Goal: Task Accomplishment & Management: Complete application form

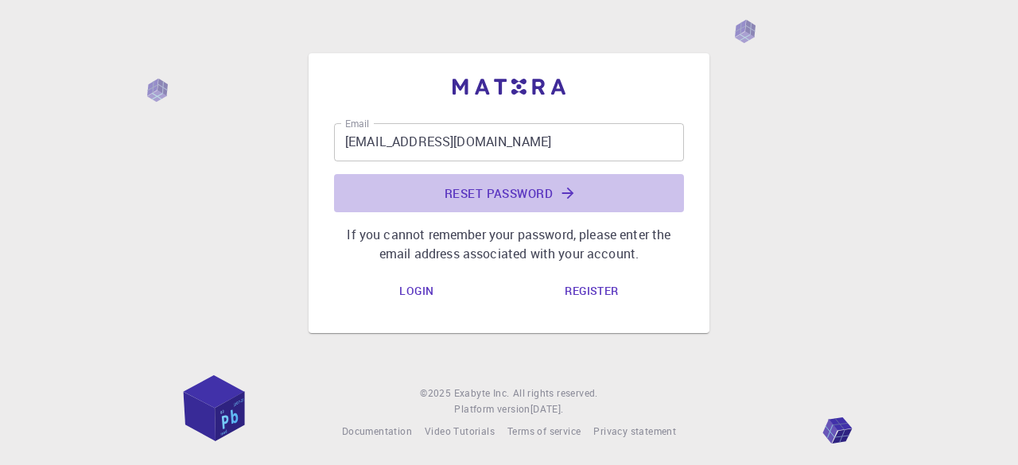
click at [523, 185] on button "Reset Password" at bounding box center [509, 193] width 350 height 38
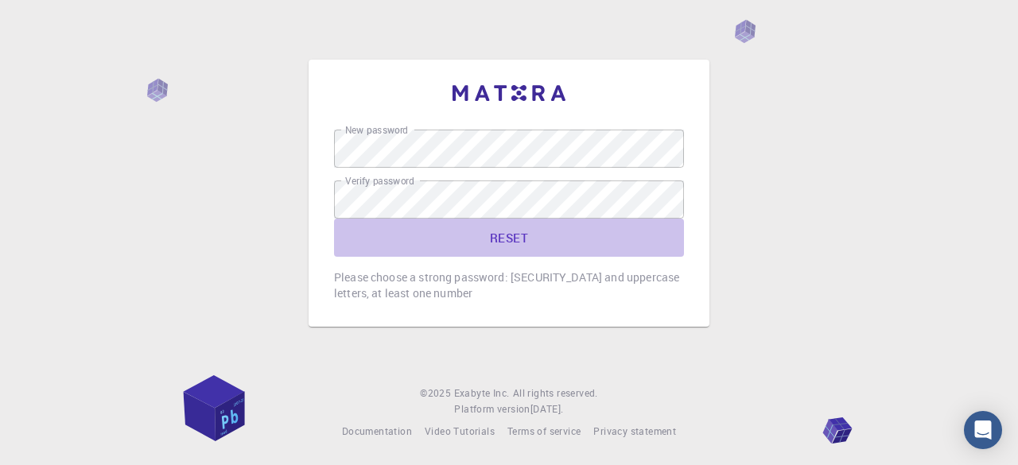
click at [374, 249] on button "RESET" at bounding box center [509, 238] width 350 height 38
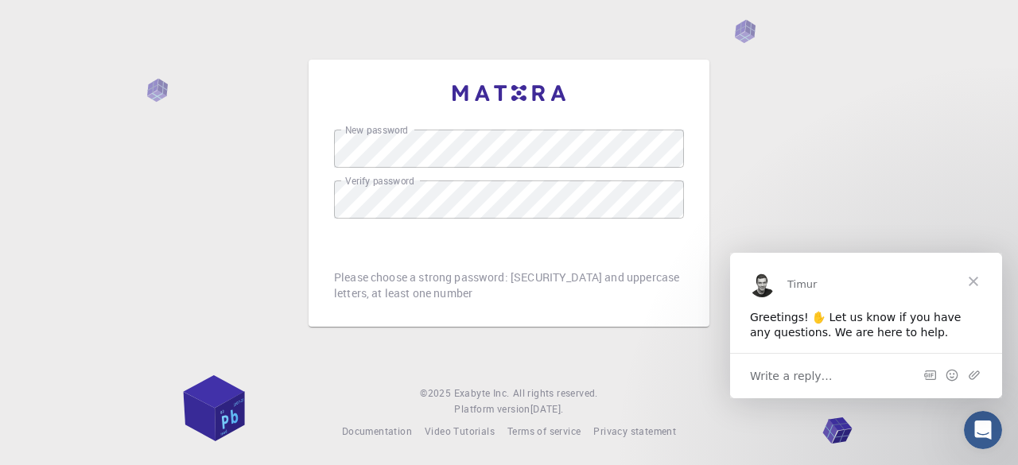
click at [969, 279] on span "Close" at bounding box center [973, 280] width 57 height 57
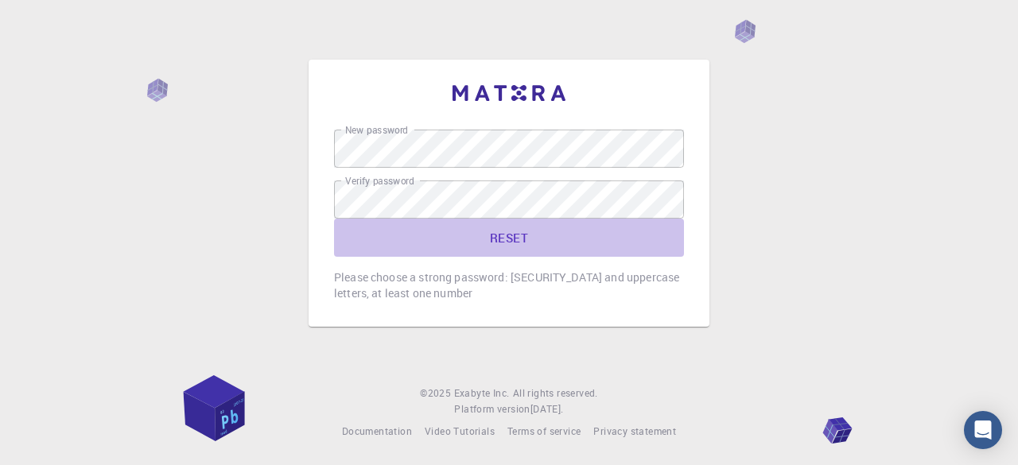
click at [499, 249] on button "RESET" at bounding box center [509, 238] width 350 height 38
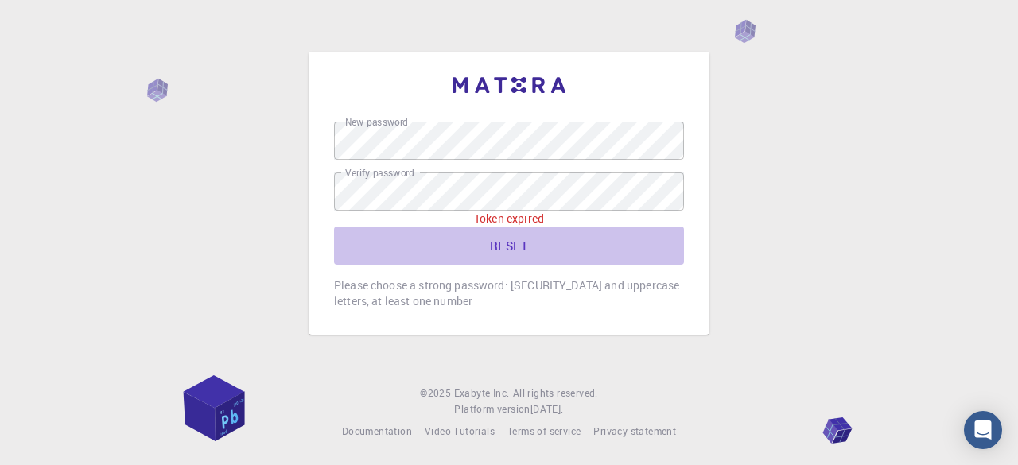
click at [499, 249] on button "RESET" at bounding box center [509, 246] width 350 height 38
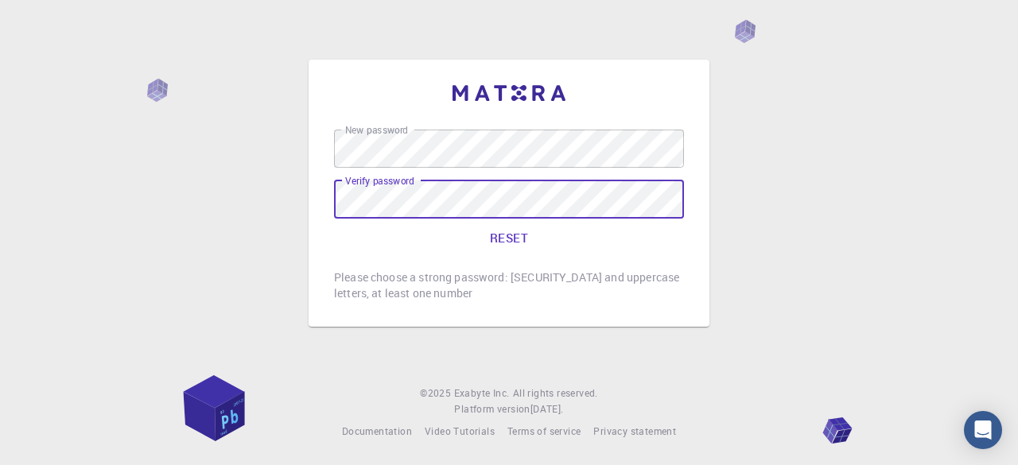
click at [334, 219] on button "RESET" at bounding box center [509, 238] width 350 height 38
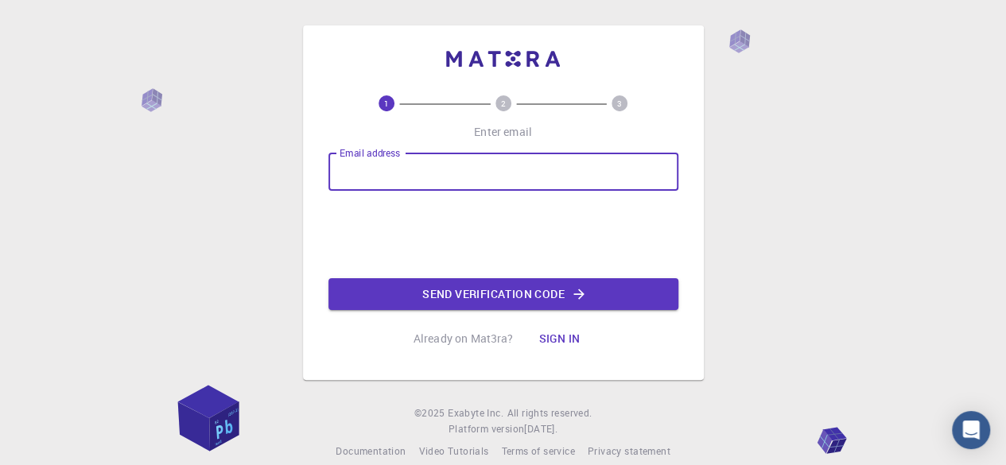
click at [483, 188] on input "Email address" at bounding box center [503, 172] width 350 height 38
click at [538, 171] on input "[EMAIL_ADDRESS][DOMAIN_NAME]" at bounding box center [503, 172] width 350 height 38
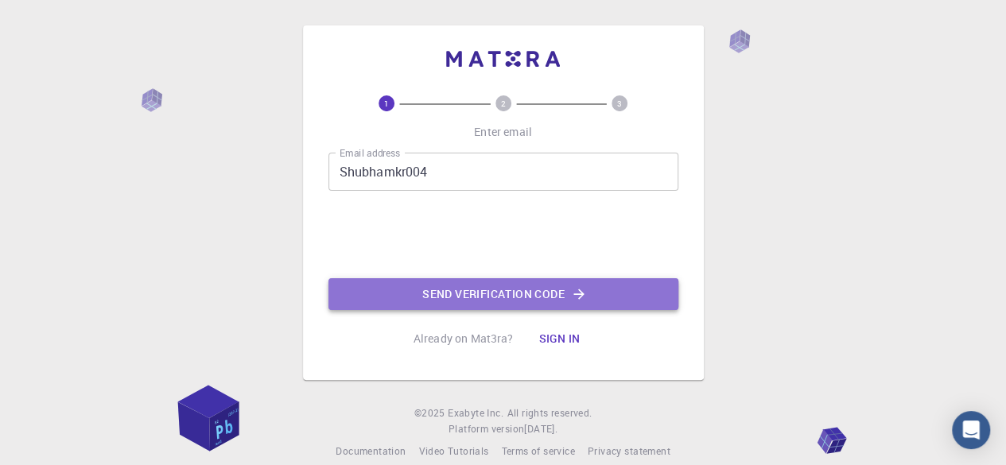
click at [492, 285] on button "Send verification code" at bounding box center [503, 294] width 350 height 32
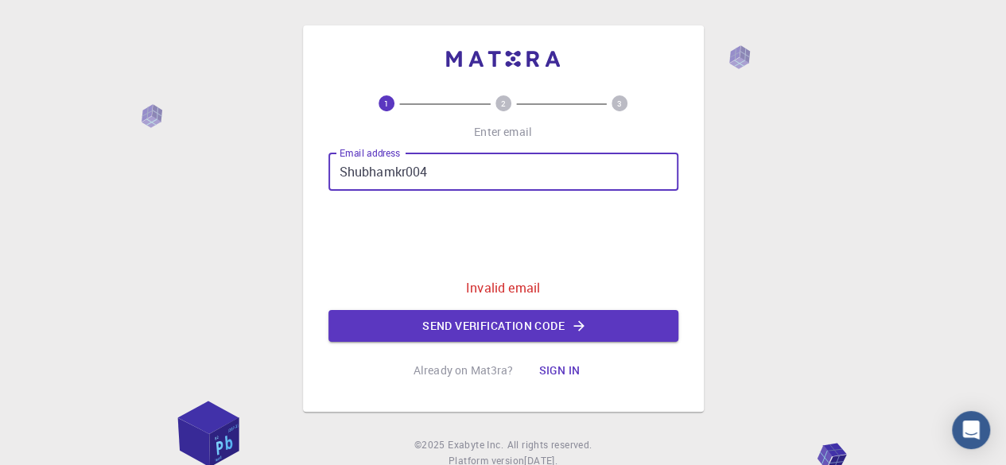
click at [474, 170] on input "Shubhamkr004" at bounding box center [503, 172] width 350 height 38
type input "[EMAIL_ADDRESS][DOMAIN_NAME]"
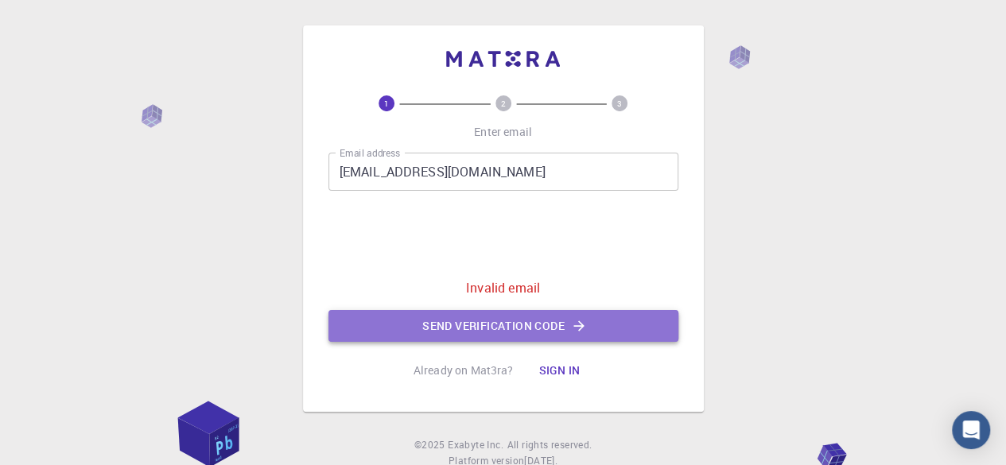
click at [485, 319] on button "Send verification code" at bounding box center [503, 326] width 350 height 32
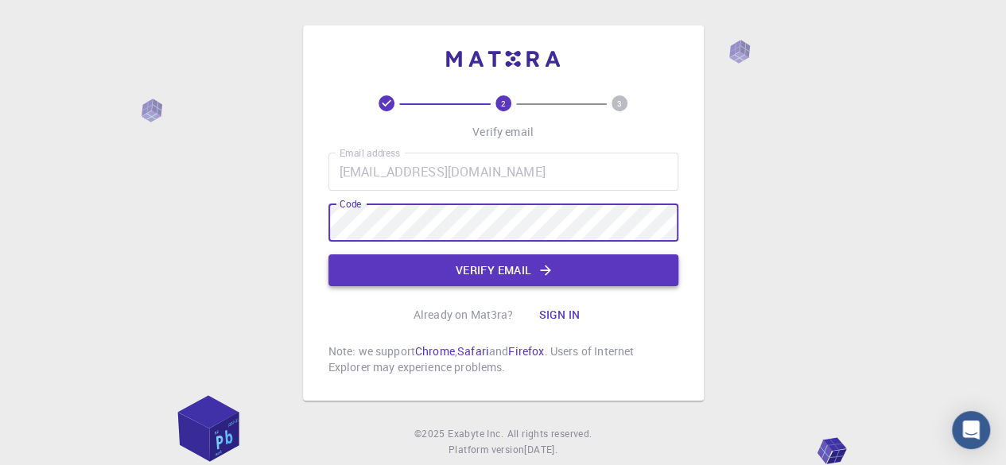
click at [356, 264] on button "Verify email" at bounding box center [503, 270] width 350 height 32
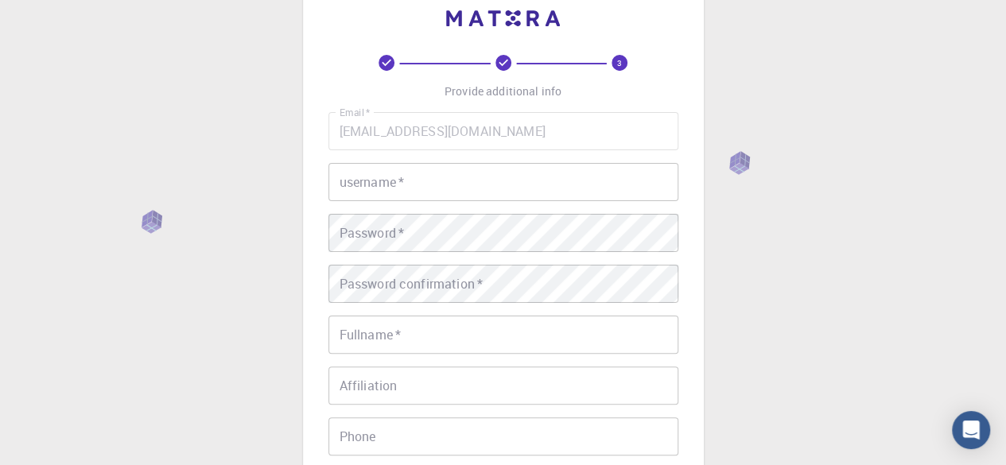
scroll to position [40, 0]
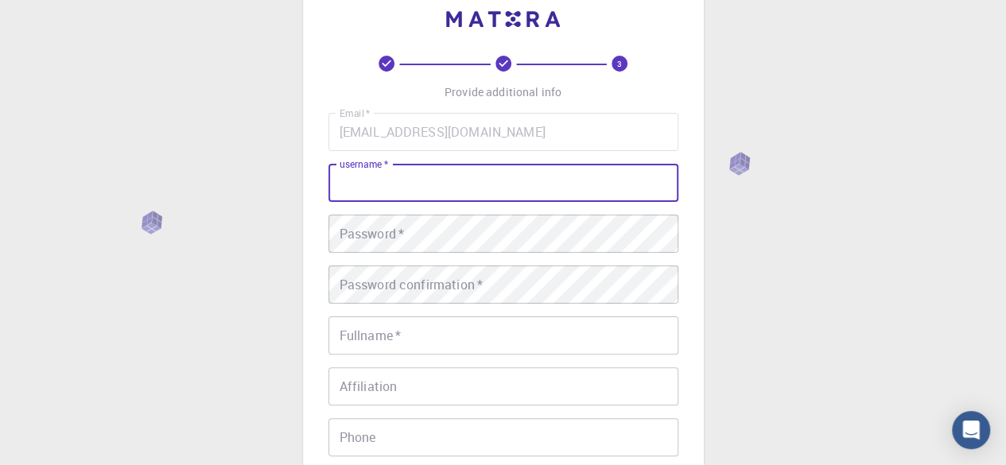
click at [406, 187] on input "username   *" at bounding box center [503, 183] width 350 height 38
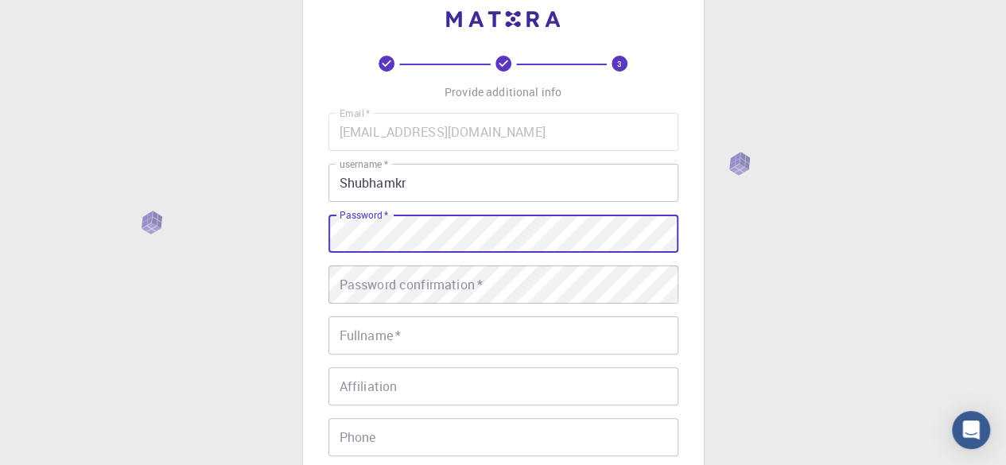
type input "[EMAIL_ADDRESS][DOMAIN_NAME]"
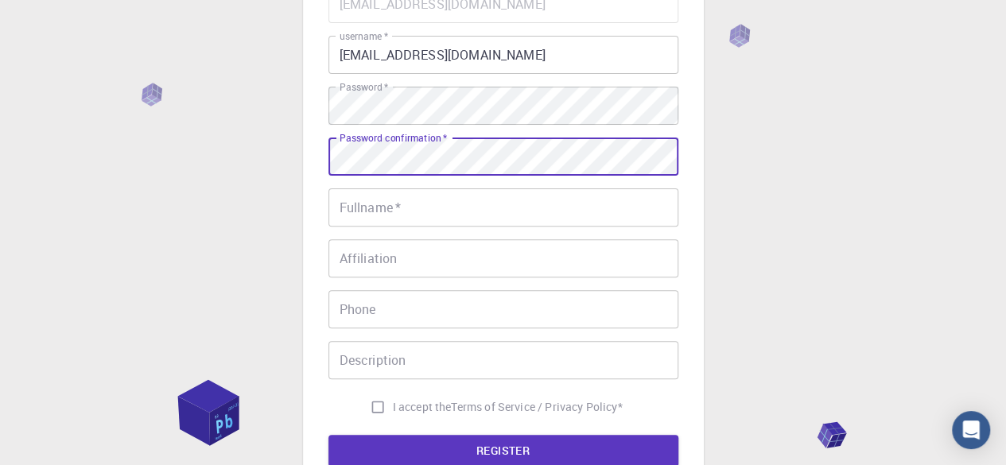
scroll to position [170, 0]
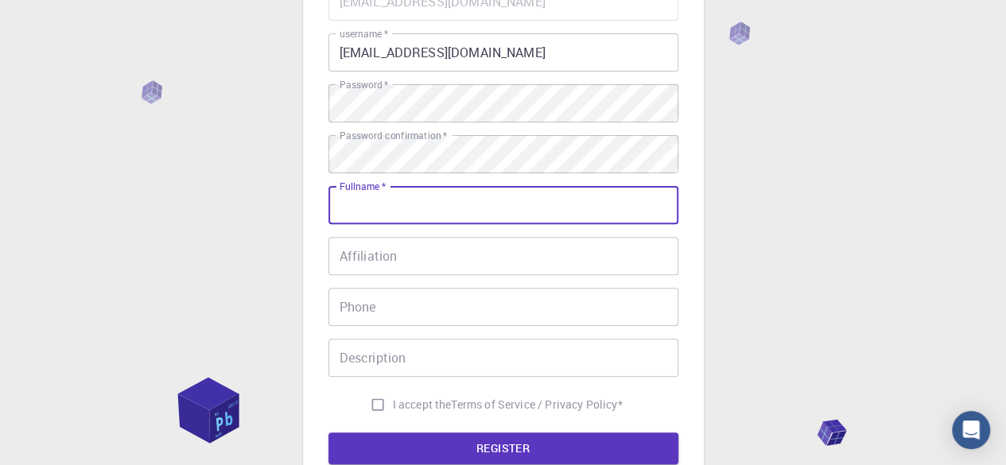
click at [398, 217] on input "Fullname   *" at bounding box center [503, 205] width 350 height 38
type input "[PERSON_NAME] [PERSON_NAME]"
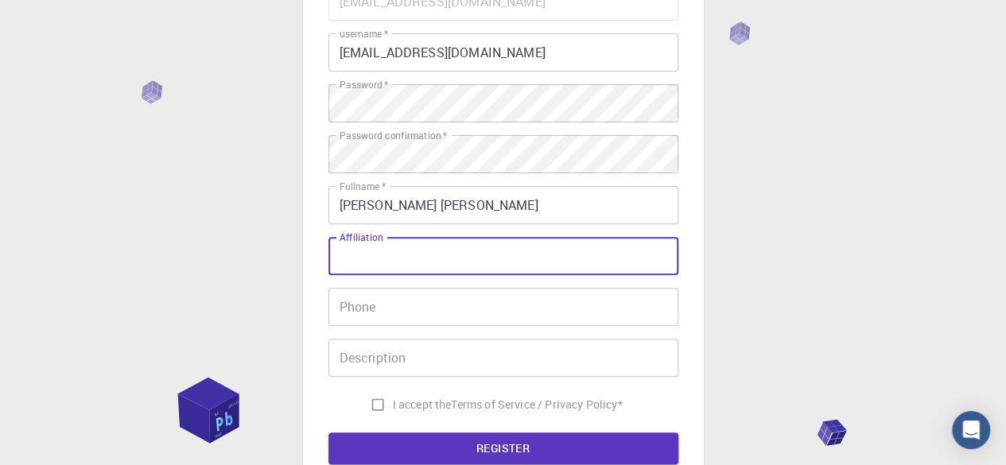
click at [414, 256] on input "Affiliation" at bounding box center [503, 256] width 350 height 38
type input "IIT(BHU)"
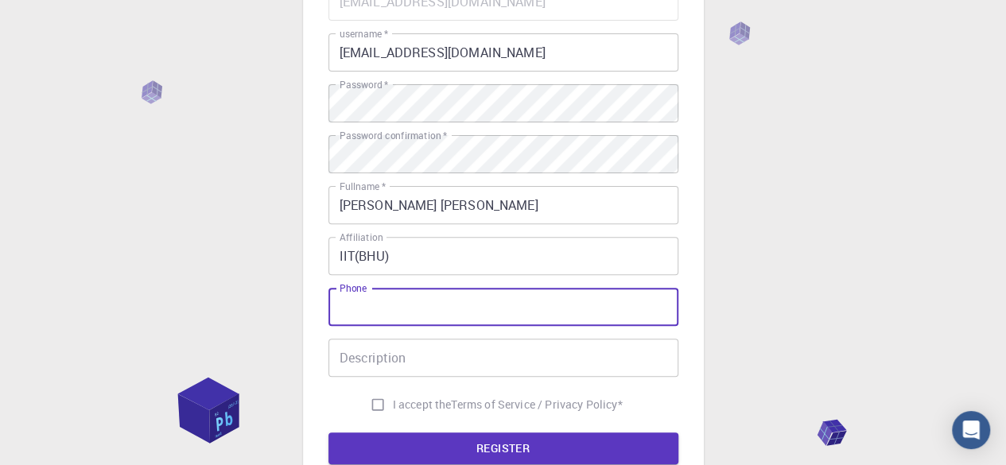
click at [385, 308] on input "Phone" at bounding box center [503, 307] width 350 height 38
type input "7318280889"
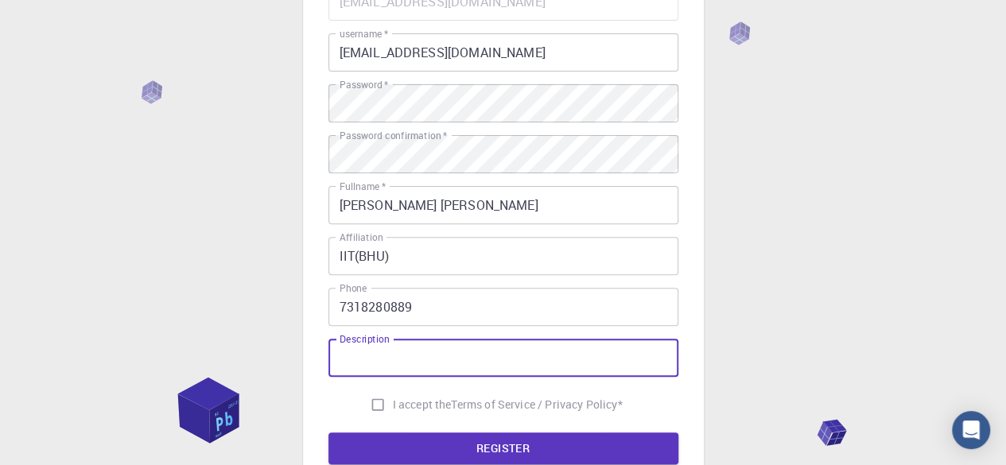
click at [396, 359] on input "Description" at bounding box center [503, 358] width 350 height 38
type input "Research Scholar and want to learn, Machine learning in MOF(metal organic frame…"
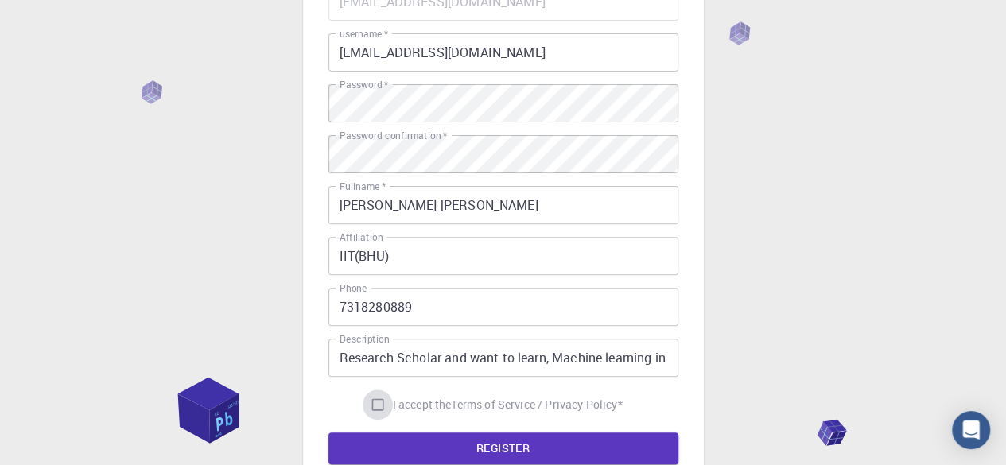
click at [375, 409] on input "I accept the Terms of Service / Privacy Policy *" at bounding box center [378, 405] width 30 height 30
checkbox input "true"
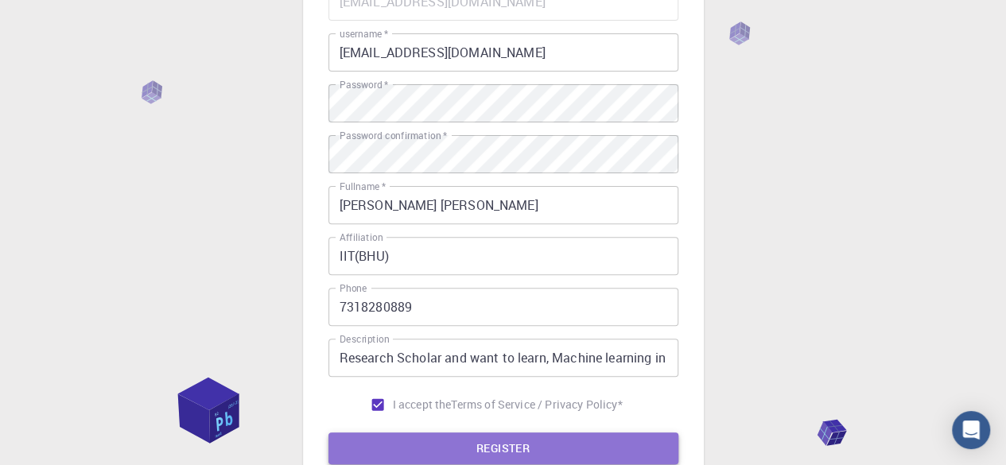
click at [434, 445] on button "REGISTER" at bounding box center [503, 449] width 350 height 32
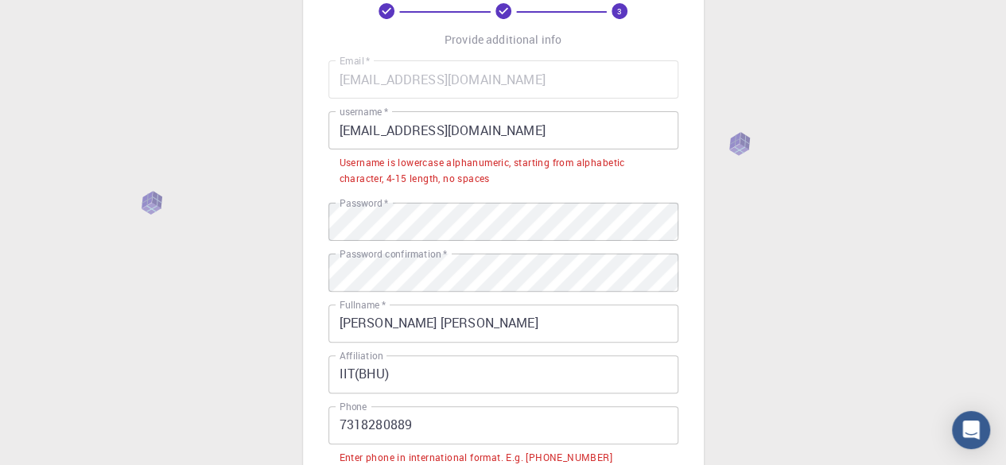
scroll to position [88, 0]
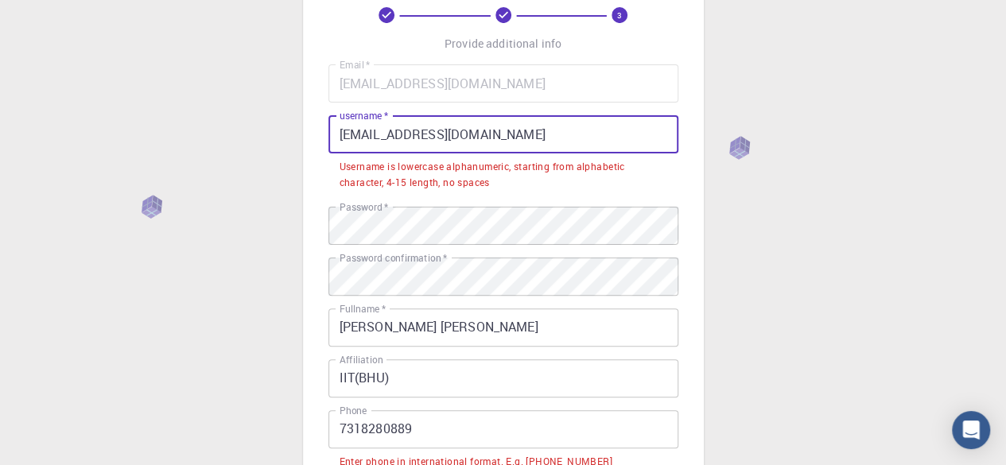
click at [561, 139] on input "[EMAIL_ADDRESS][DOMAIN_NAME]" at bounding box center [503, 134] width 350 height 38
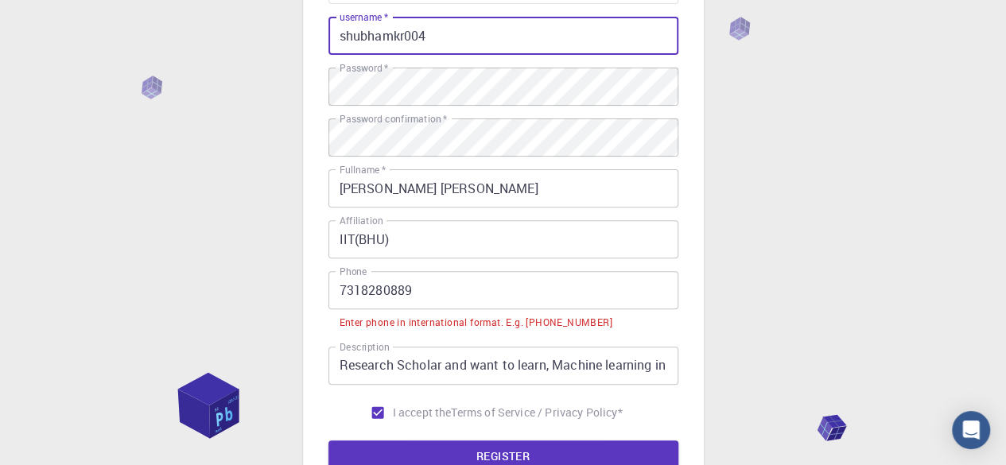
scroll to position [201, 0]
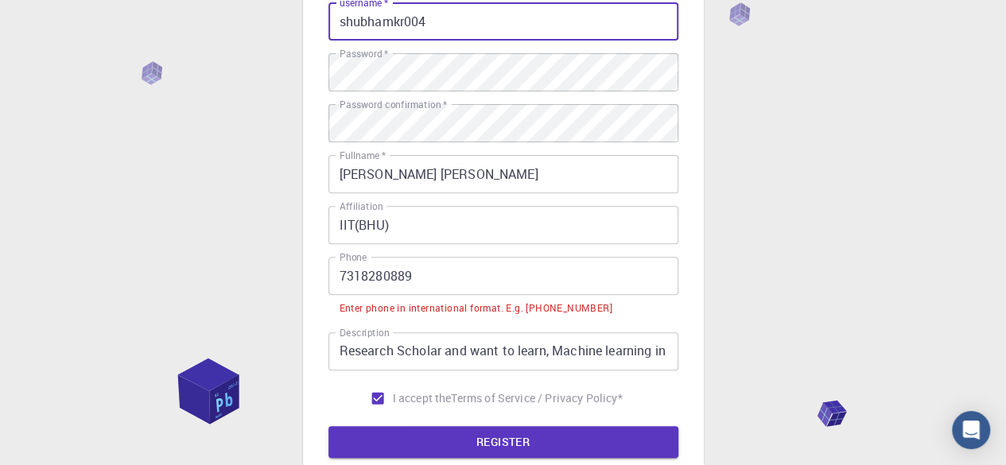
type input "shubhamkr004"
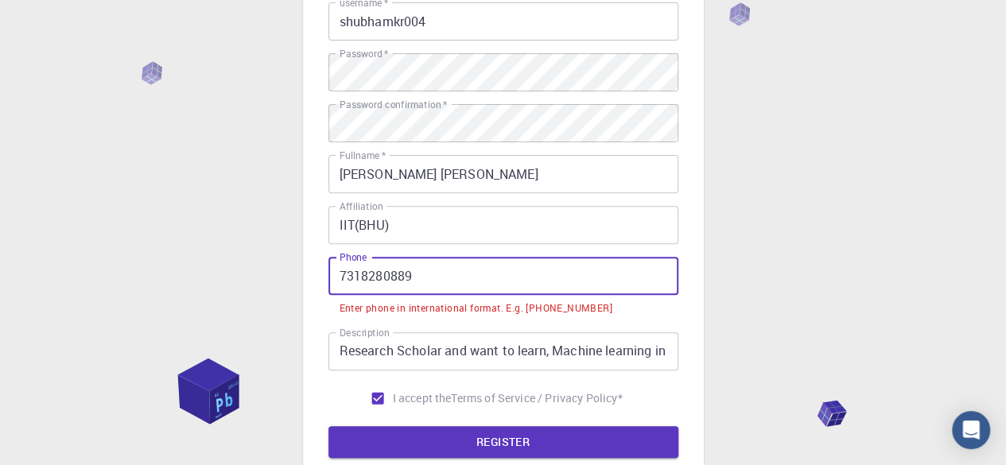
click at [337, 274] on input "7318280889" at bounding box center [503, 276] width 350 height 38
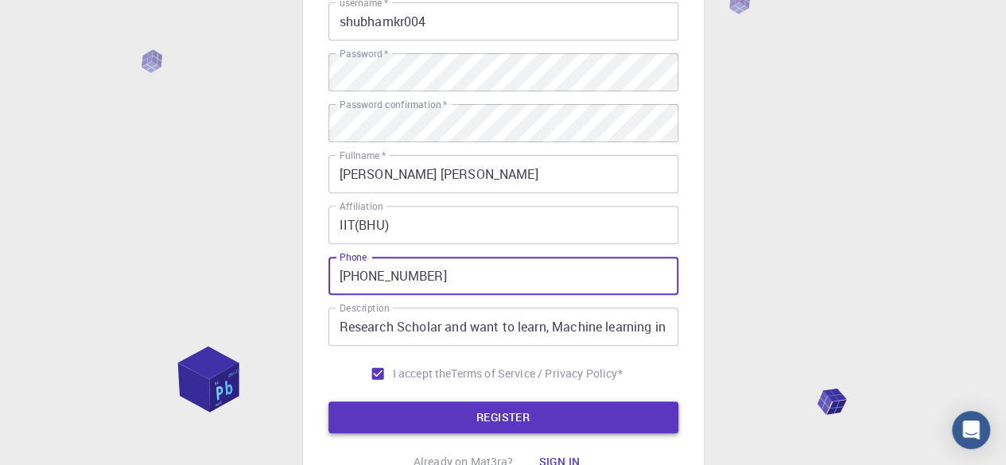
type input "[PHONE_NUMBER]"
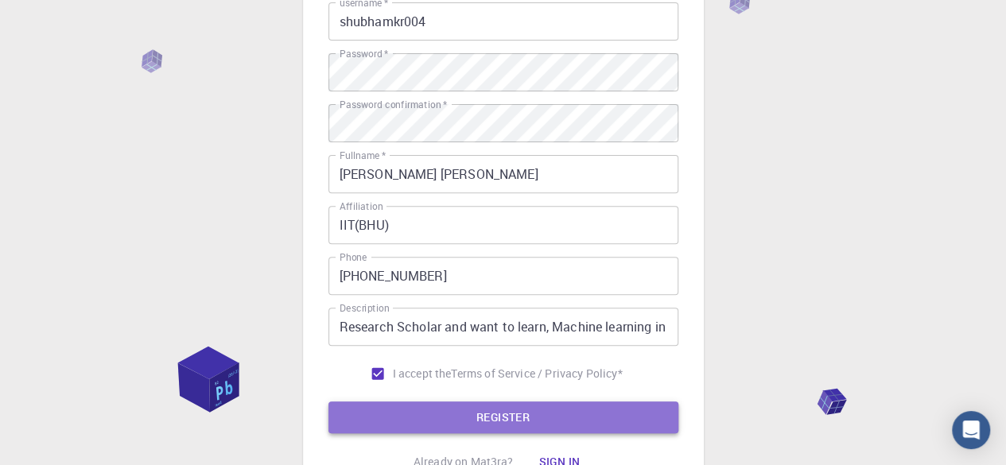
click at [403, 418] on button "REGISTER" at bounding box center [503, 418] width 350 height 32
